Goal: Transaction & Acquisition: Obtain resource

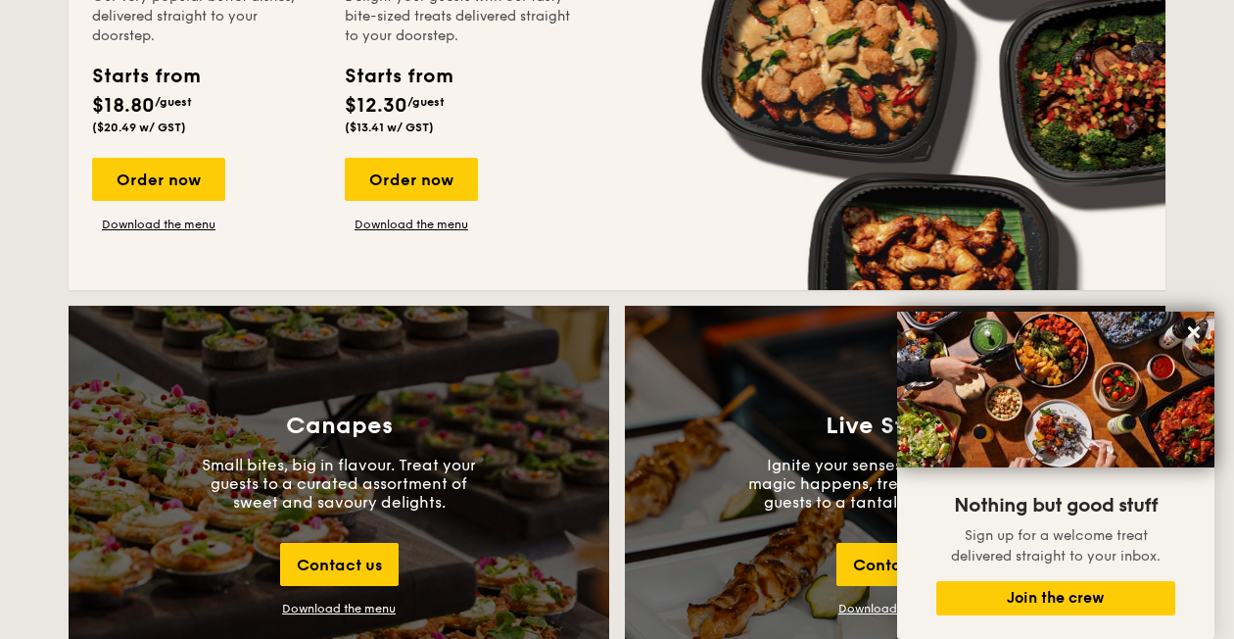
scroll to position [1848, 0]
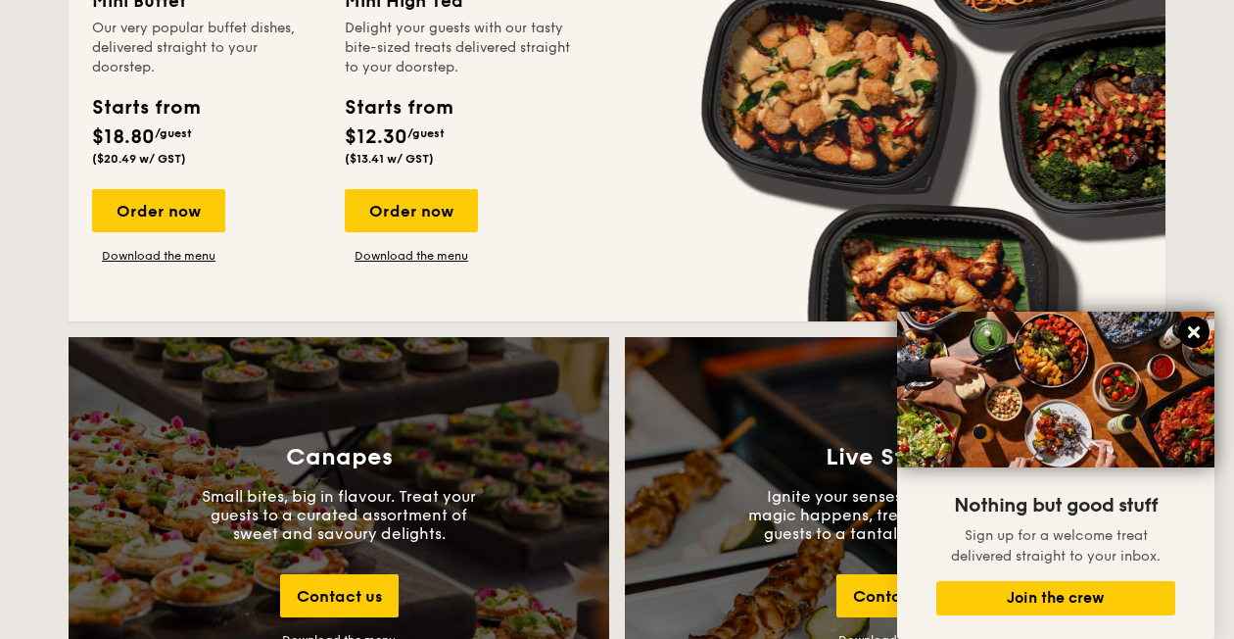
click at [1189, 333] on icon at bounding box center [1194, 332] width 18 height 18
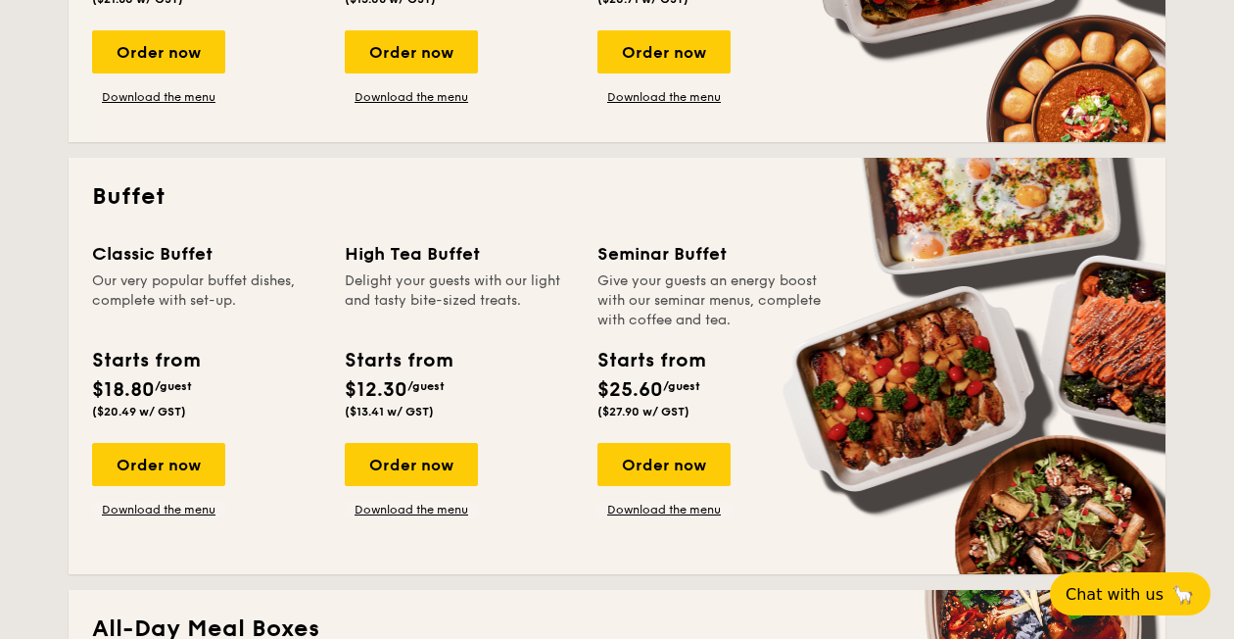
scroll to position [171, 0]
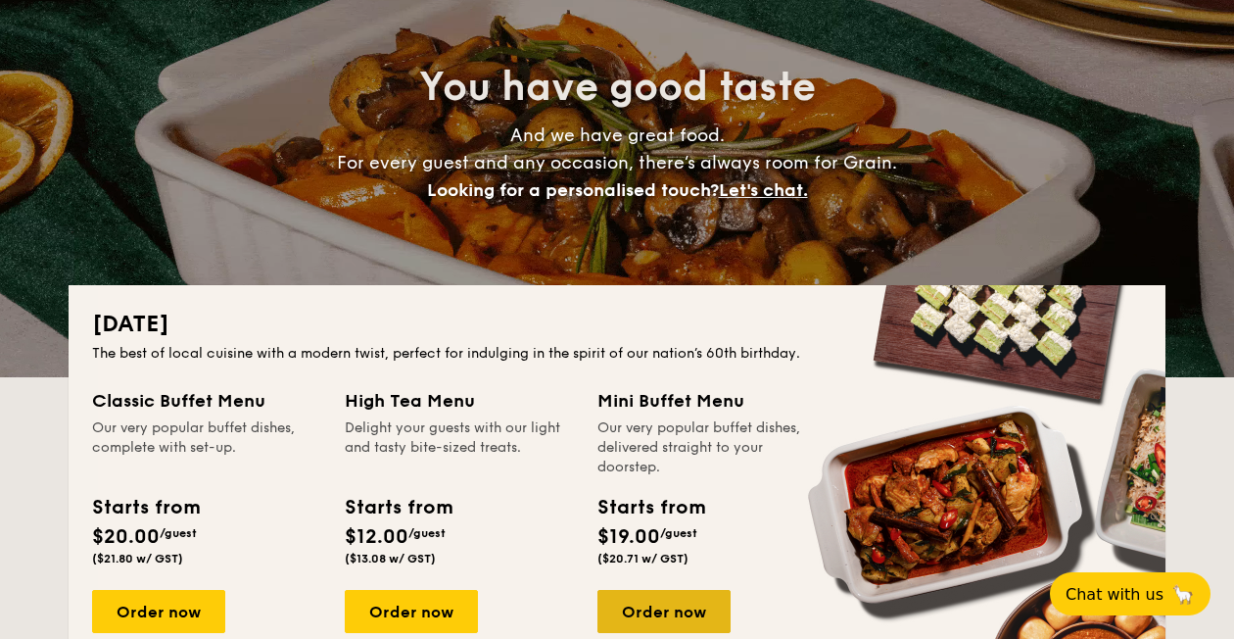
click at [643, 607] on div "Order now" at bounding box center [664, 611] width 133 height 43
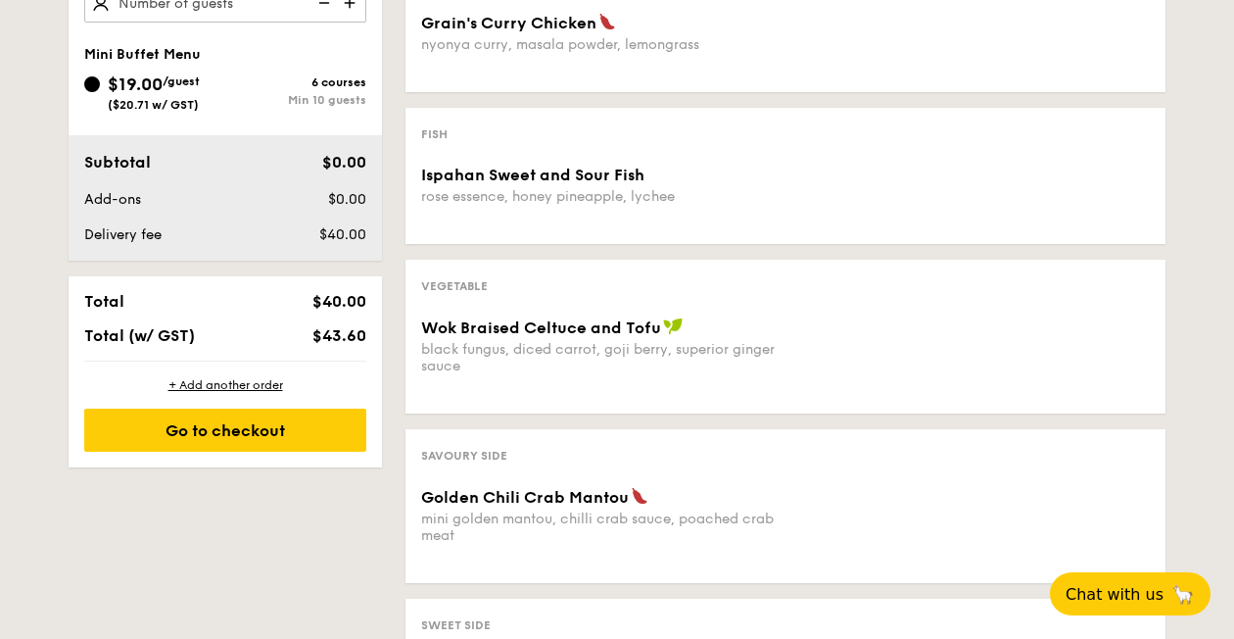
scroll to position [866, 0]
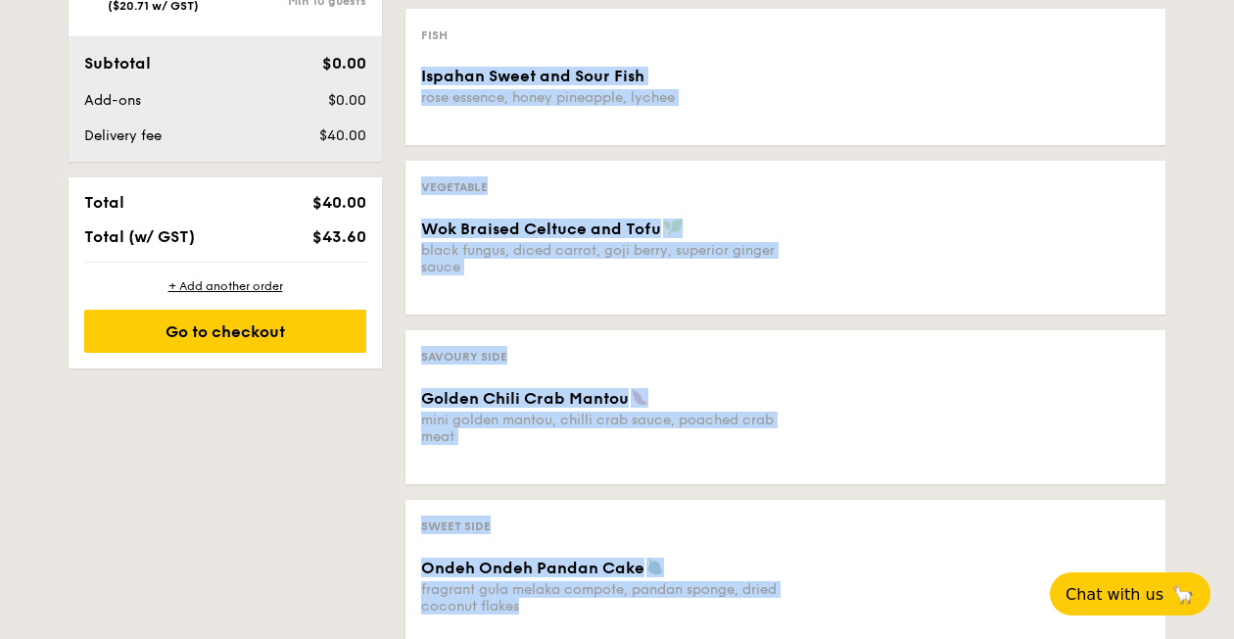
drag, startPoint x: 917, startPoint y: 470, endPoint x: 709, endPoint y: 637, distance: 266.2
click at [709, 637] on div "Vegetarian Vegan Spicy Chef's recommendation Main Choose 1 item Fragrant Basil …" at bounding box center [774, 178] width 784 height 983
click at [1025, 131] on div "Fish Ispahan Sweet and Sour Fish rose essence, honey pineapple, lychee" at bounding box center [786, 77] width 760 height 136
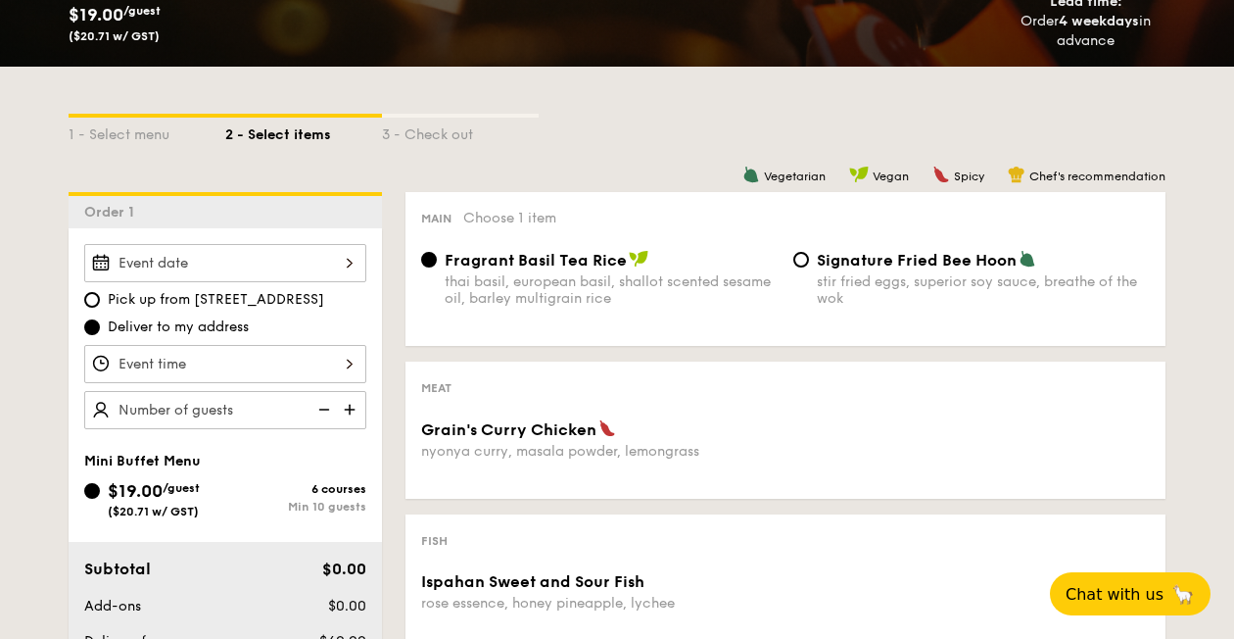
scroll to position [347, 0]
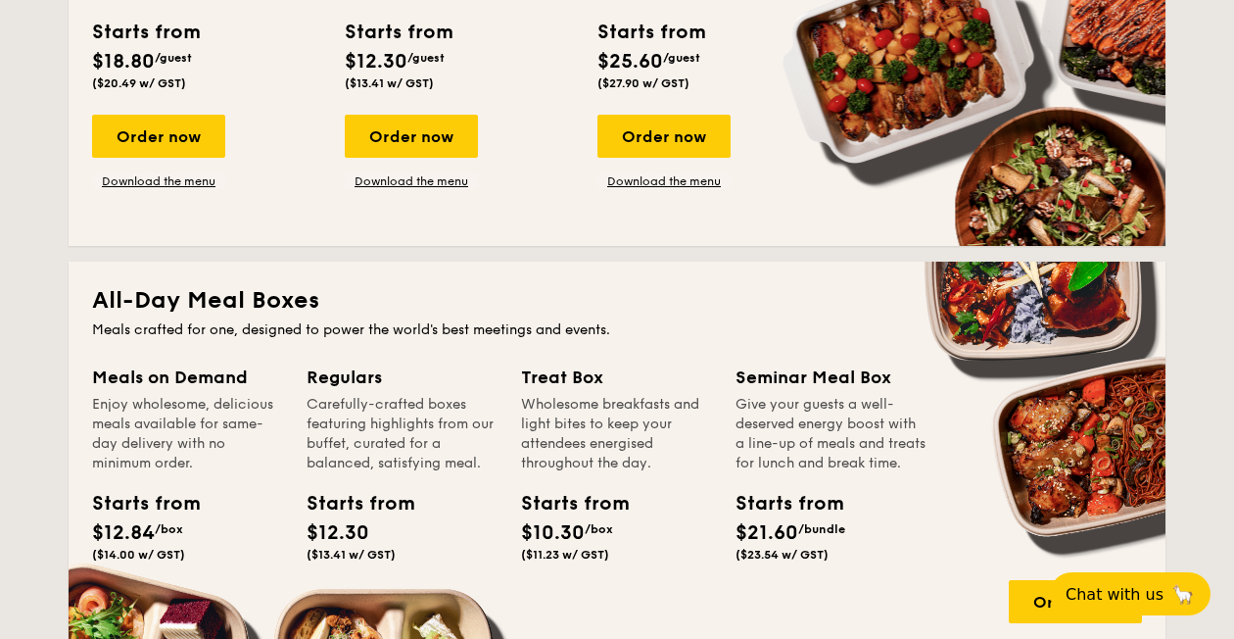
scroll to position [1156, 0]
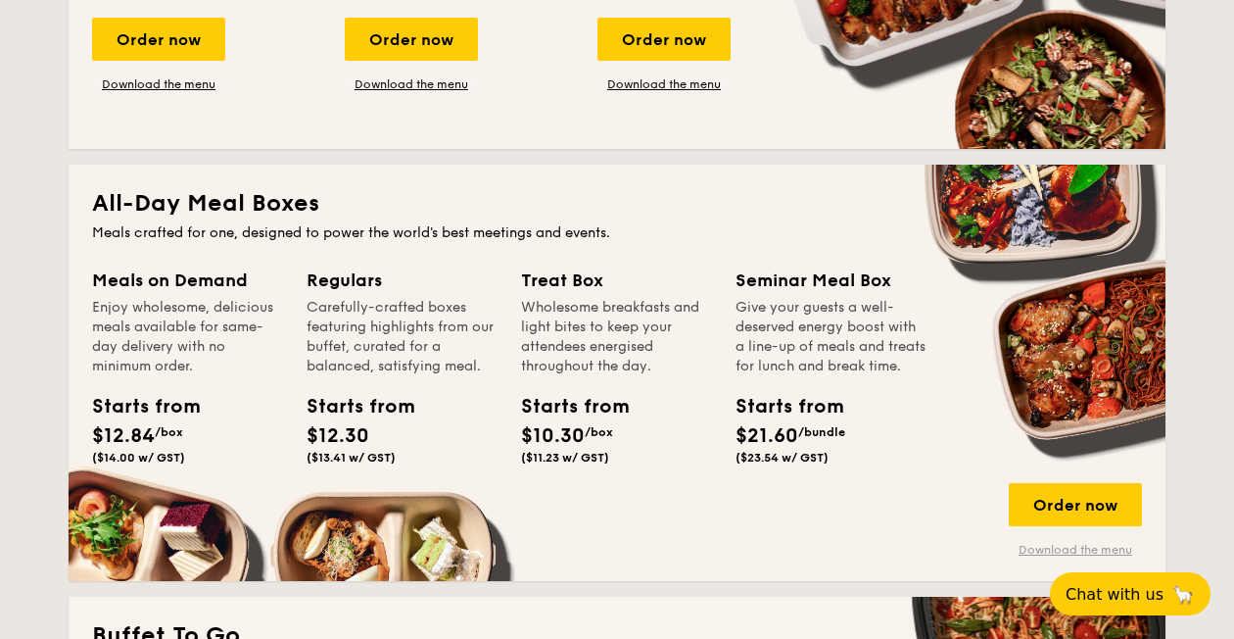
click at [1076, 547] on link "Download the menu" at bounding box center [1075, 550] width 133 height 16
